Goal: Check status: Check status

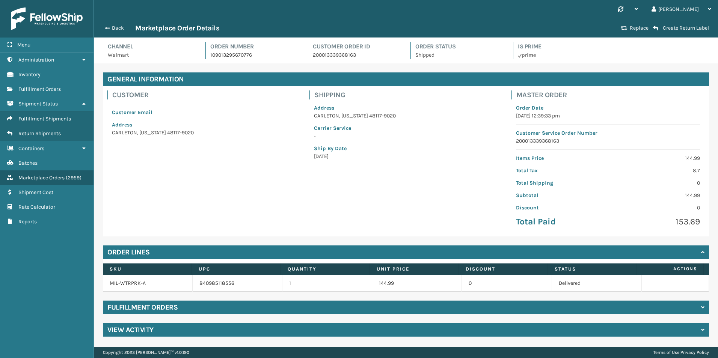
click at [118, 33] on div "Back Marketplace Order Details Replace Create Return Label" at bounding box center [406, 28] width 624 height 19
click at [116, 31] on button "Back" at bounding box center [118, 28] width 35 height 7
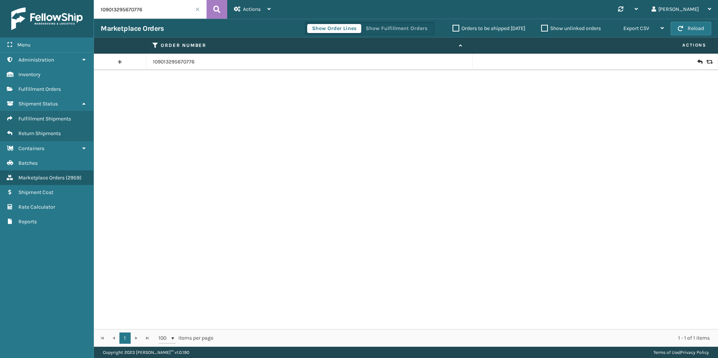
click at [141, 8] on input "109013295670776" at bounding box center [150, 9] width 113 height 19
paste input "11-6503982-86666664"
click at [217, 7] on icon at bounding box center [216, 9] width 7 height 11
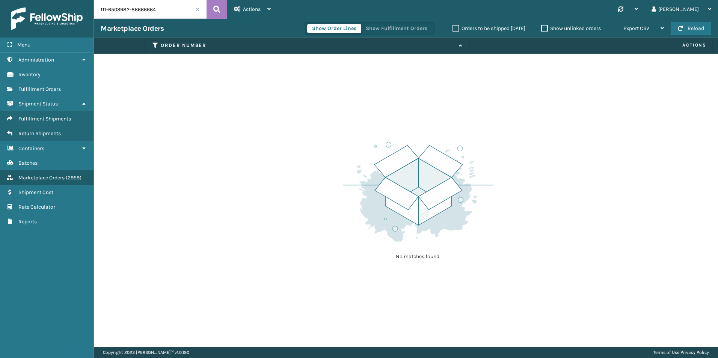
click at [170, 6] on input "111-6503982-86666664" at bounding box center [150, 9] width 113 height 19
drag, startPoint x: 170, startPoint y: 6, endPoint x: 154, endPoint y: 12, distance: 17.0
click at [154, 12] on input "111-6503982-86666664" at bounding box center [150, 9] width 113 height 19
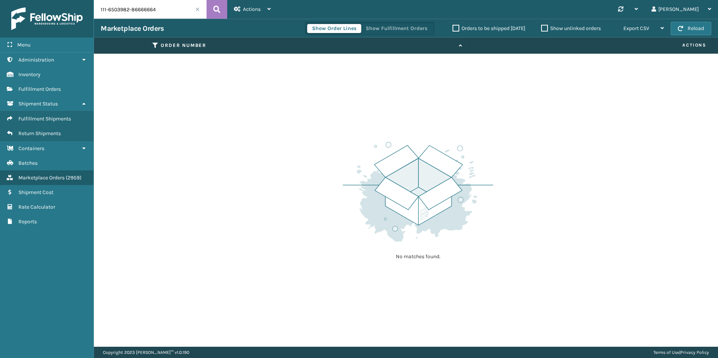
click at [151, 11] on input "111-6503982-86666664" at bounding box center [150, 9] width 113 height 19
type input "111-6503982-8666664"
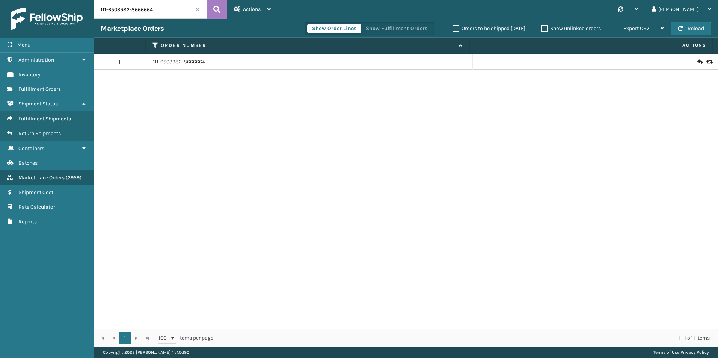
click at [150, 8] on input "111-6503982-8666664" at bounding box center [150, 9] width 113 height 19
drag, startPoint x: 150, startPoint y: 8, endPoint x: 142, endPoint y: 7, distance: 7.9
click at [142, 7] on input "111-6503982-8666664" at bounding box center [150, 9] width 113 height 19
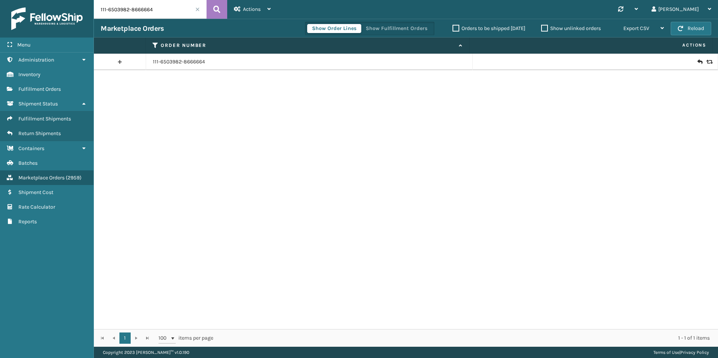
click at [142, 7] on input "111-6503982-8666664" at bounding box center [150, 9] width 113 height 19
click at [55, 90] on span "Fulfillment Orders" at bounding box center [39, 89] width 42 height 6
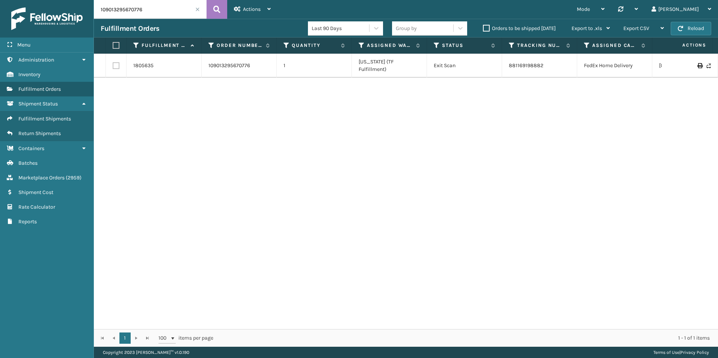
click at [139, 8] on input "109013295670776" at bounding box center [150, 9] width 113 height 19
paste input "11-6503982-8666664"
type input "111-6503982-8666664"
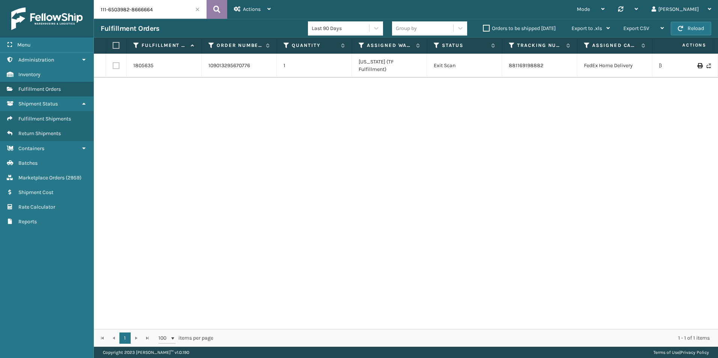
click at [210, 9] on button at bounding box center [217, 9] width 21 height 19
click at [148, 62] on link "2023981" at bounding box center [143, 62] width 20 height 8
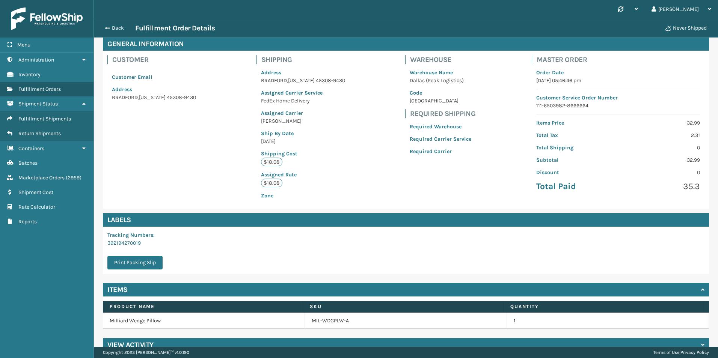
scroll to position [50, 0]
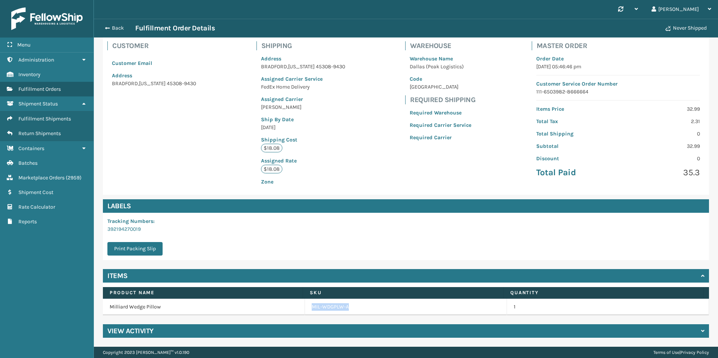
drag, startPoint x: 349, startPoint y: 308, endPoint x: 285, endPoint y: 315, distance: 64.6
click at [285, 315] on tr "Milliard Wedge Pillow MIL-WDGPLW-A 1" at bounding box center [406, 307] width 606 height 17
copy tr "MIL-WDGPLW-A"
click at [113, 31] on button "Back" at bounding box center [118, 28] width 35 height 7
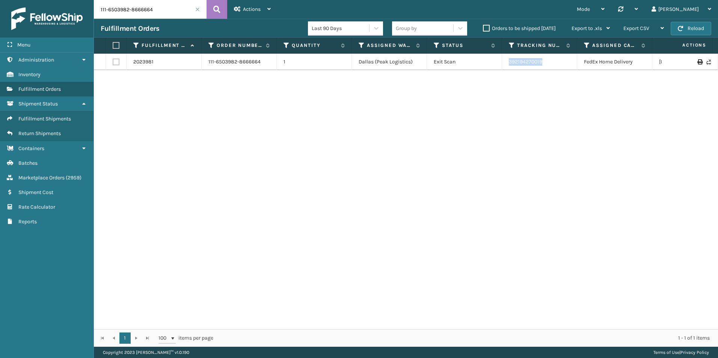
drag, startPoint x: 555, startPoint y: 59, endPoint x: 466, endPoint y: 60, distance: 89.4
click at [466, 60] on tr "2023981 111-6503982-8666664 1 [GEOGRAPHIC_DATA] (Peak Logistics) Exit Scan 3921…" at bounding box center [476, 62] width 765 height 17
copy tr "392194270019"
click at [56, 183] on link "Marketplace Orders ( 2959 )" at bounding box center [47, 178] width 94 height 15
